Goal: Task Accomplishment & Management: Manage account settings

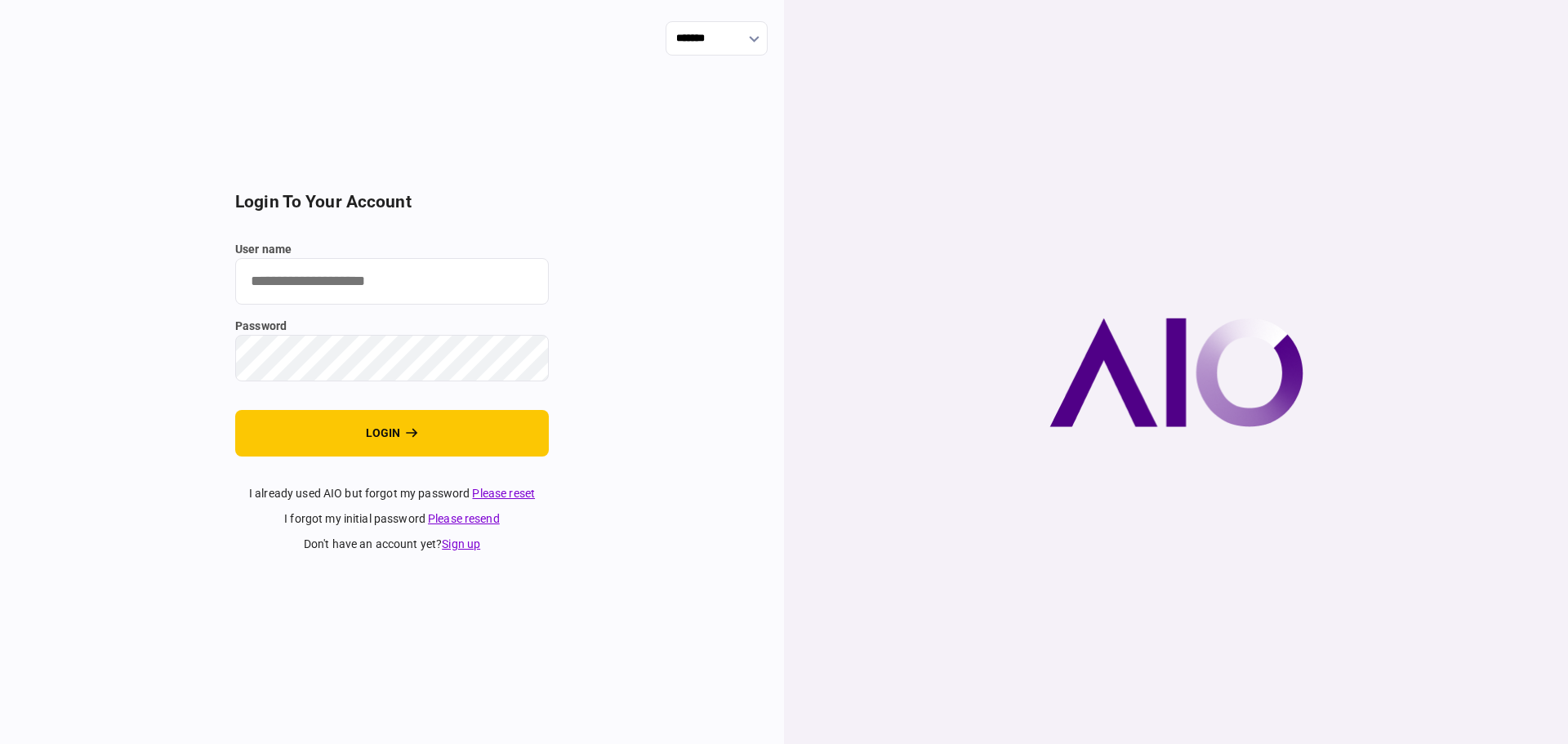
click at [365, 285] on input "user name" at bounding box center [392, 281] width 313 height 47
type input "**********"
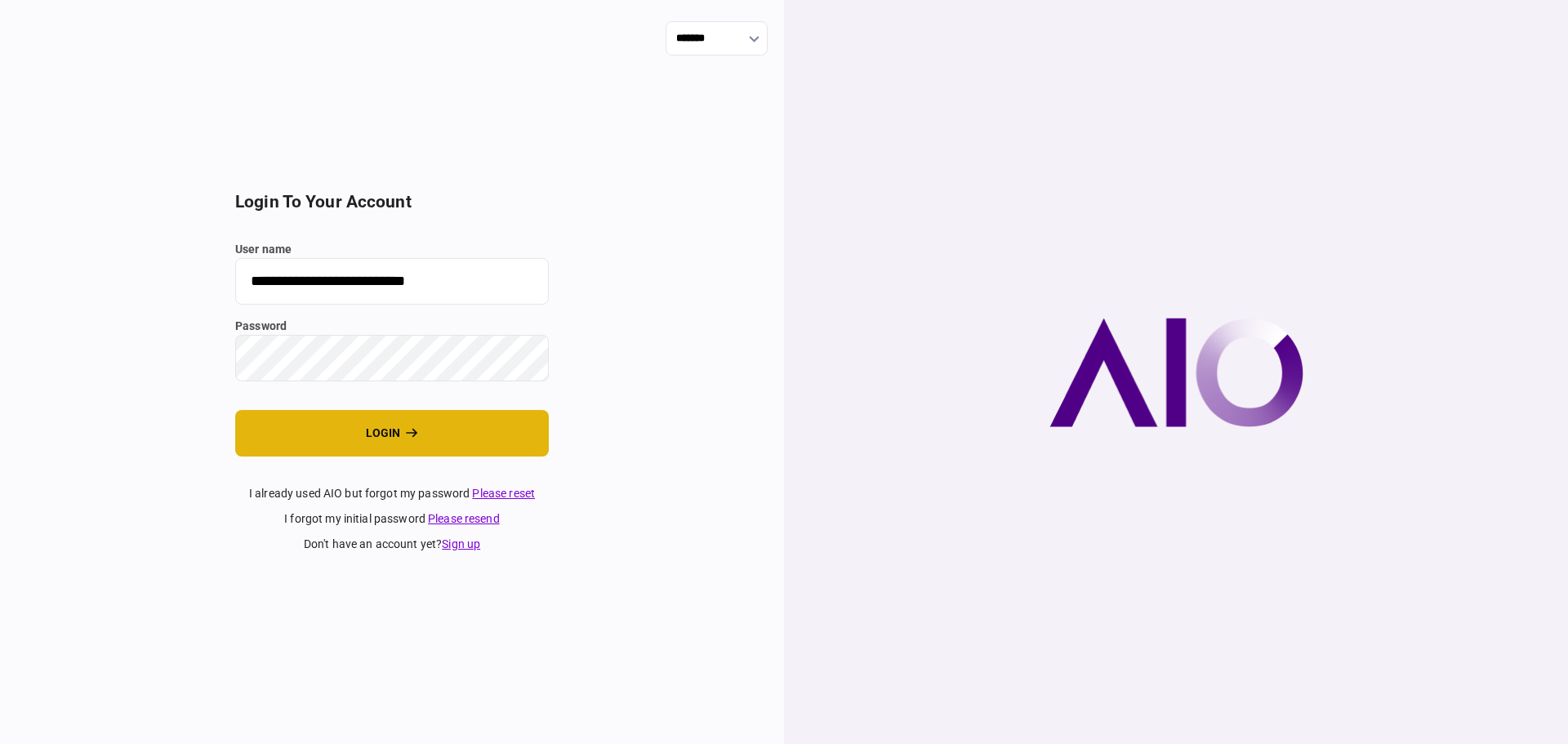
click at [386, 424] on button "login" at bounding box center [392, 433] width 313 height 47
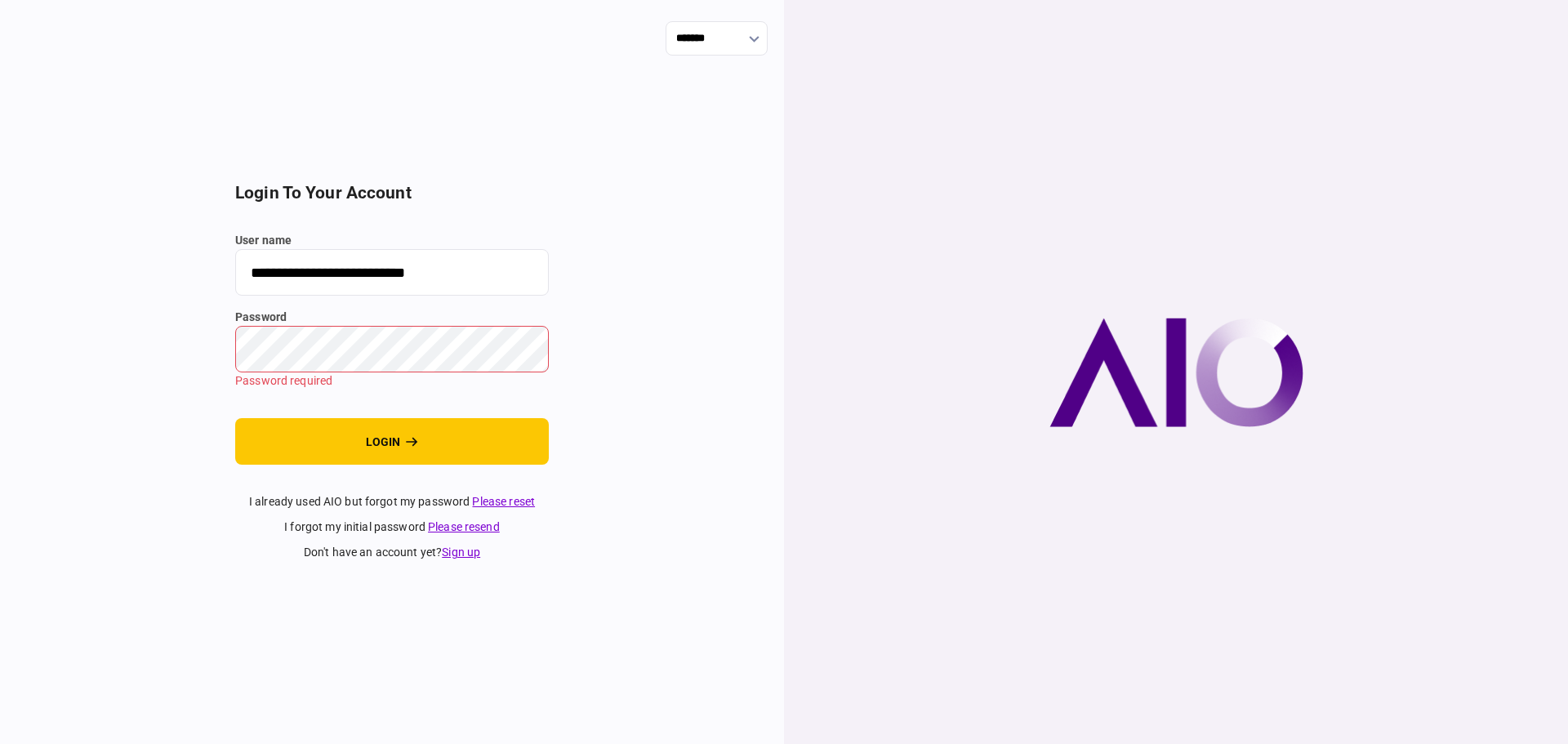
click at [659, 305] on div "**********" at bounding box center [392, 372] width 784 height 744
